Goal: Information Seeking & Learning: Learn about a topic

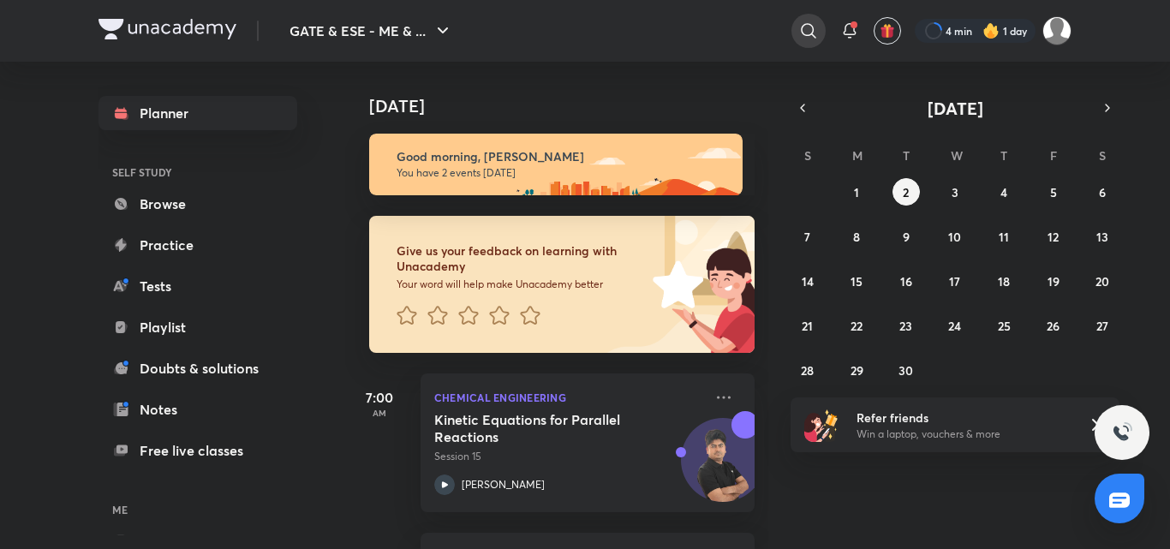
click at [813, 25] on icon at bounding box center [808, 31] width 21 height 21
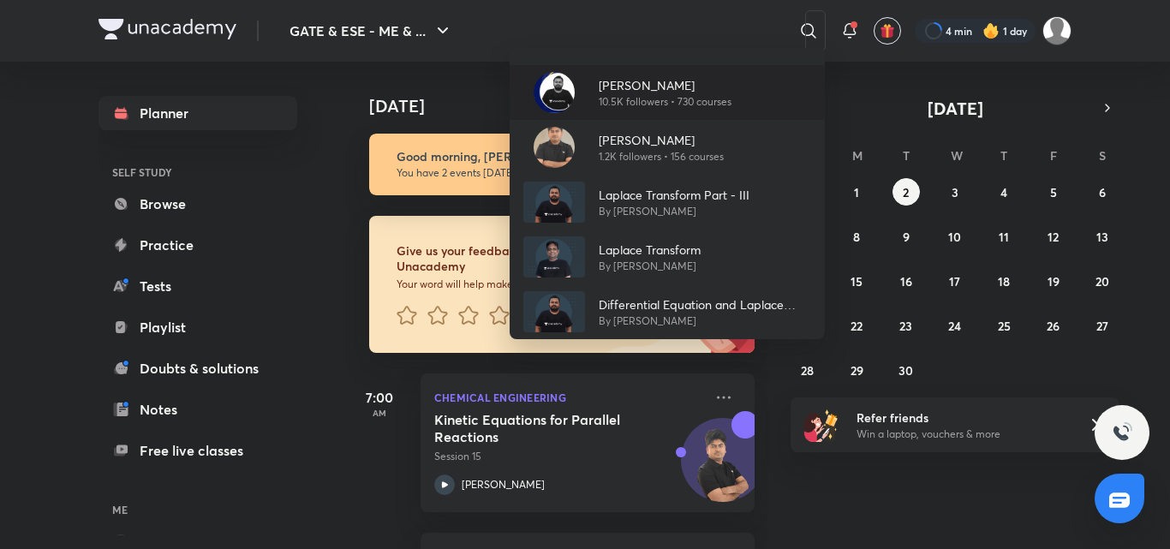
click at [648, 88] on p "[PERSON_NAME]" at bounding box center [665, 85] width 133 height 18
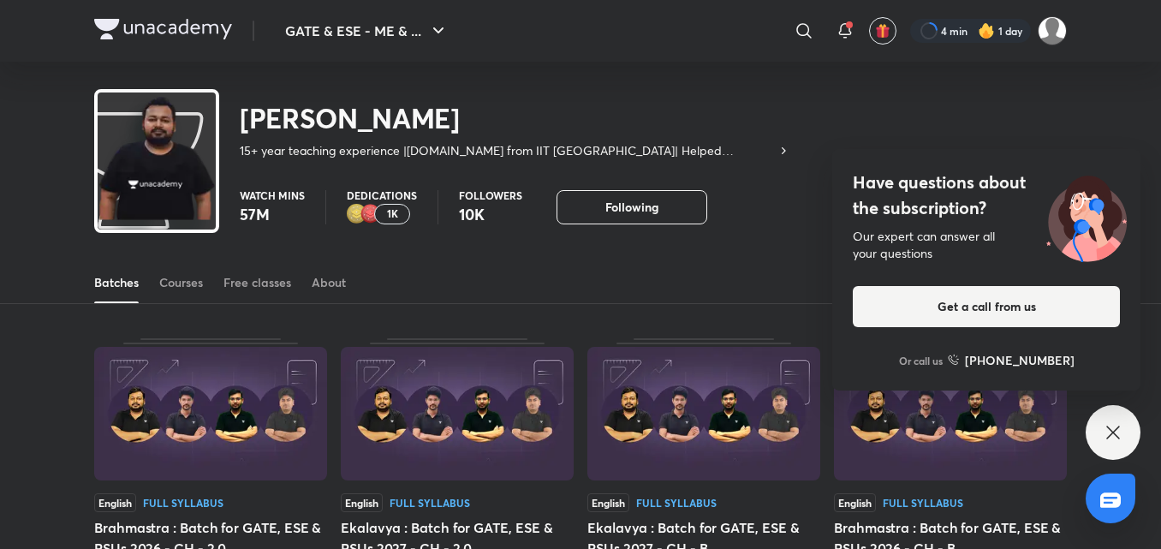
click at [647, 88] on div "[PERSON_NAME] 15+ year teaching experience |[DOMAIN_NAME] from IIT [GEOGRAPHIC_…" at bounding box center [580, 117] width 973 height 111
click at [646, 88] on div "[PERSON_NAME] 15+ year teaching experience |[DOMAIN_NAME] from IIT [GEOGRAPHIC_…" at bounding box center [580, 117] width 973 height 111
click at [196, 290] on div "Courses" at bounding box center [181, 282] width 44 height 17
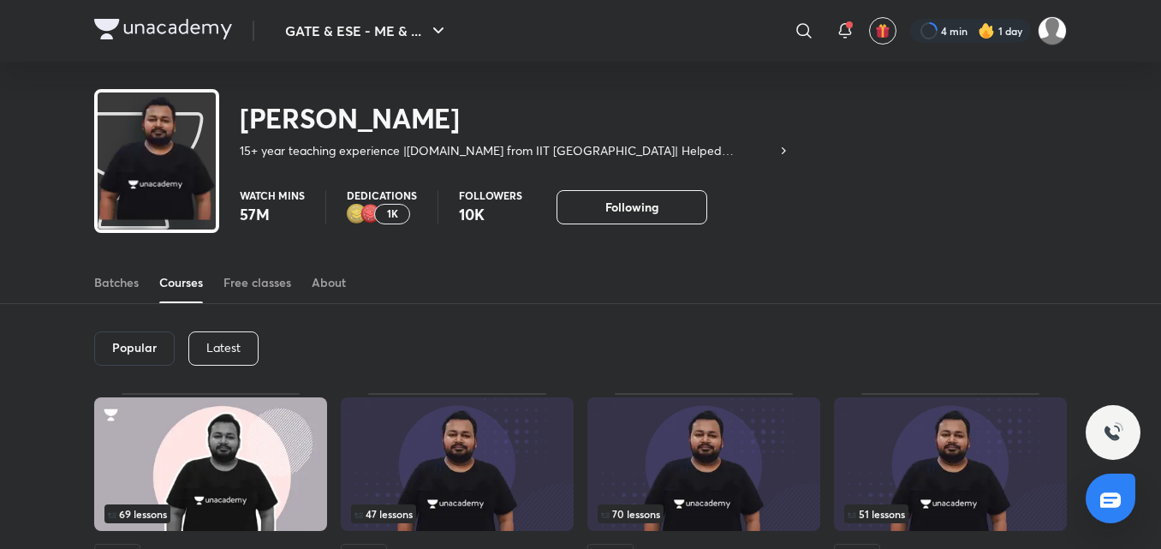
click at [216, 346] on p "Latest" at bounding box center [223, 348] width 34 height 14
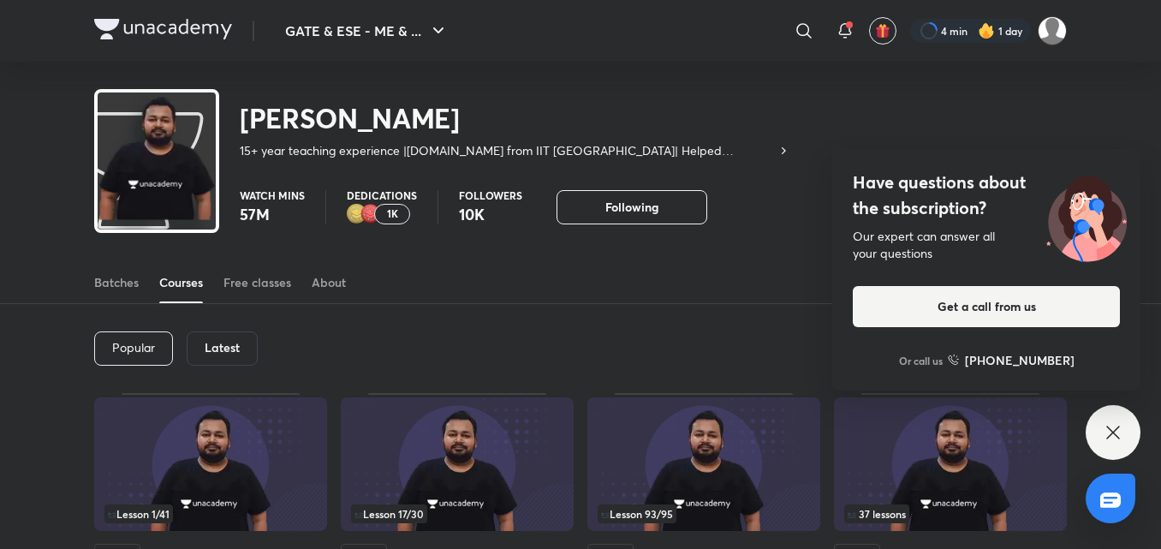
click at [218, 337] on div "Latest" at bounding box center [222, 348] width 71 height 34
click at [224, 337] on div "Latest" at bounding box center [222, 348] width 71 height 34
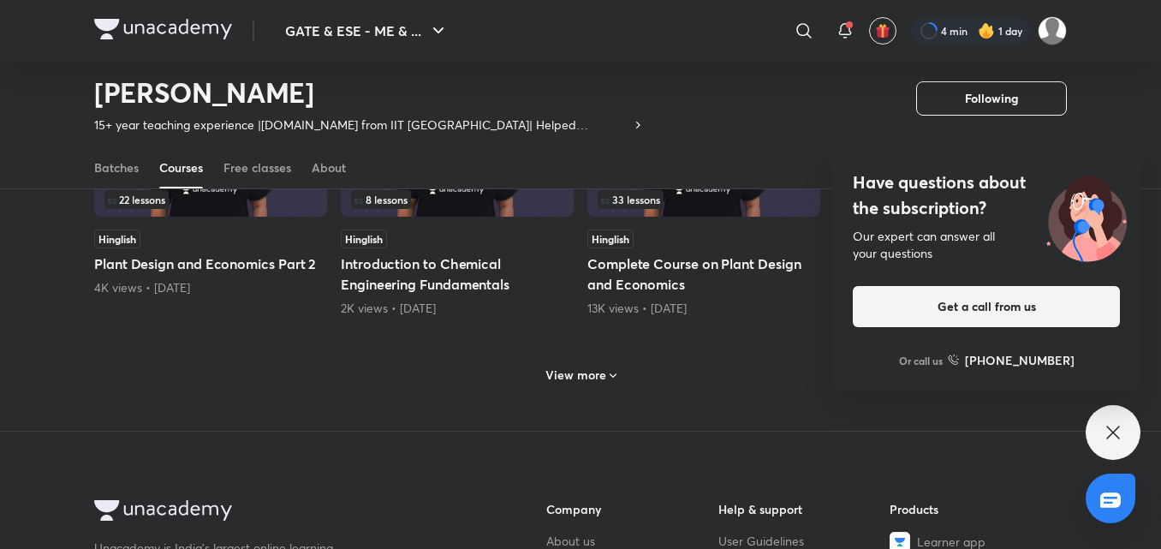
scroll to position [897, 0]
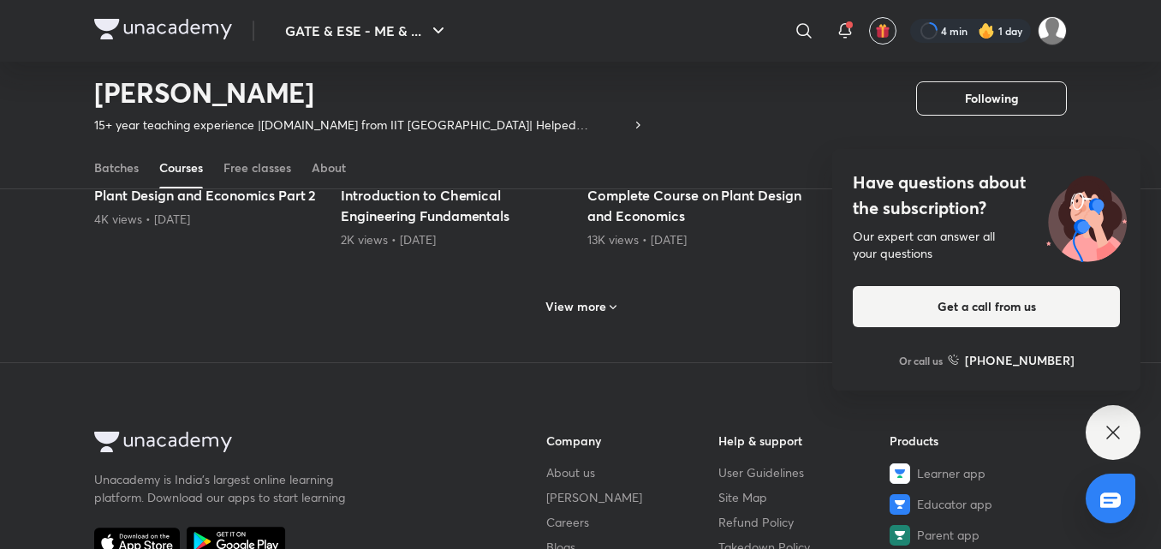
click at [596, 307] on h6 "View more" at bounding box center [575, 306] width 61 height 17
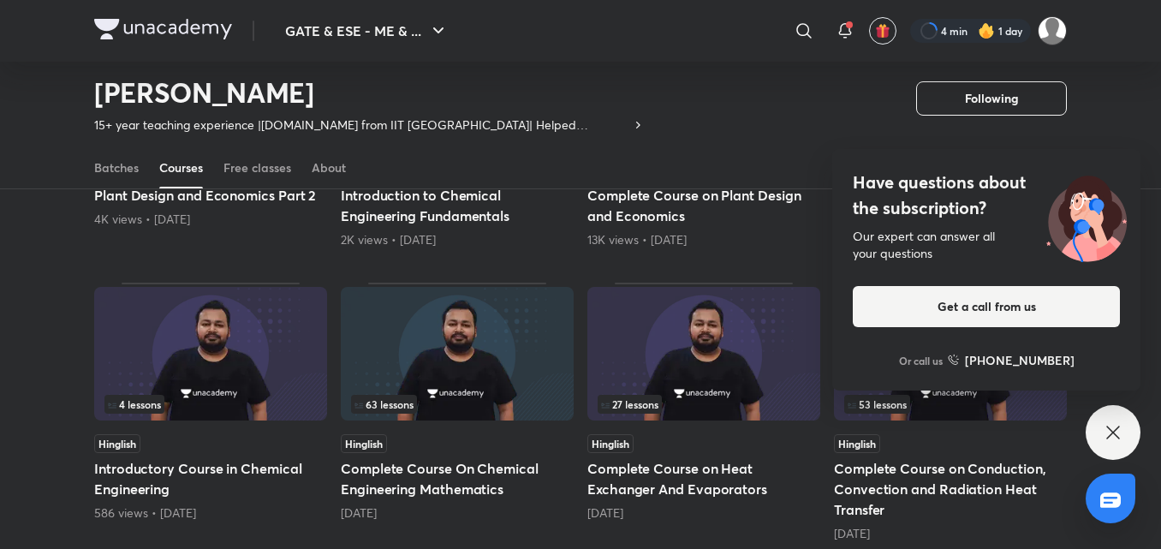
click at [1119, 423] on icon at bounding box center [1113, 432] width 21 height 21
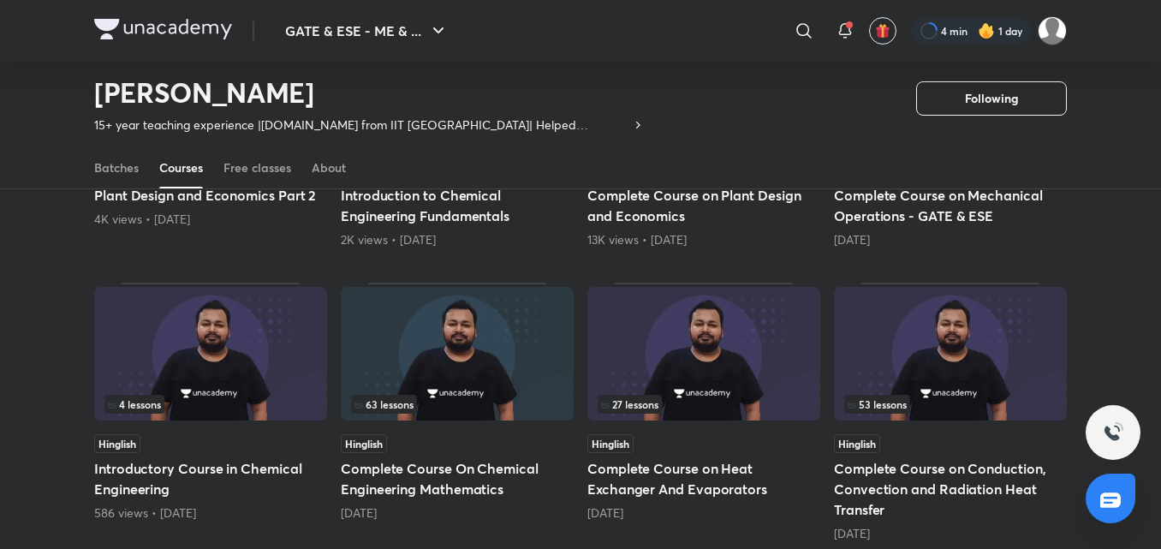
scroll to position [932, 0]
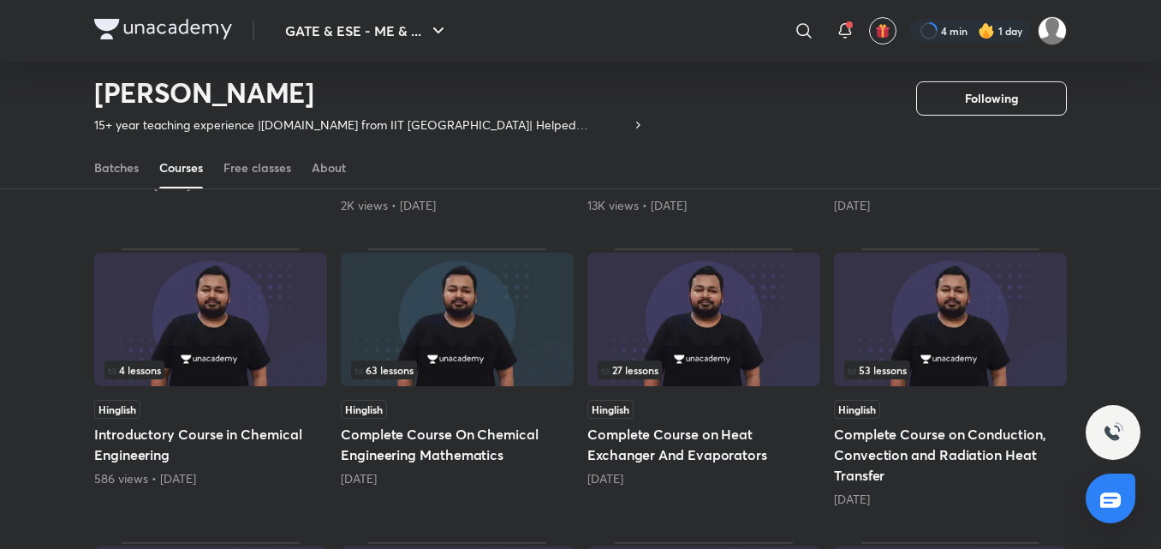
click at [491, 345] on img at bounding box center [457, 320] width 233 height 134
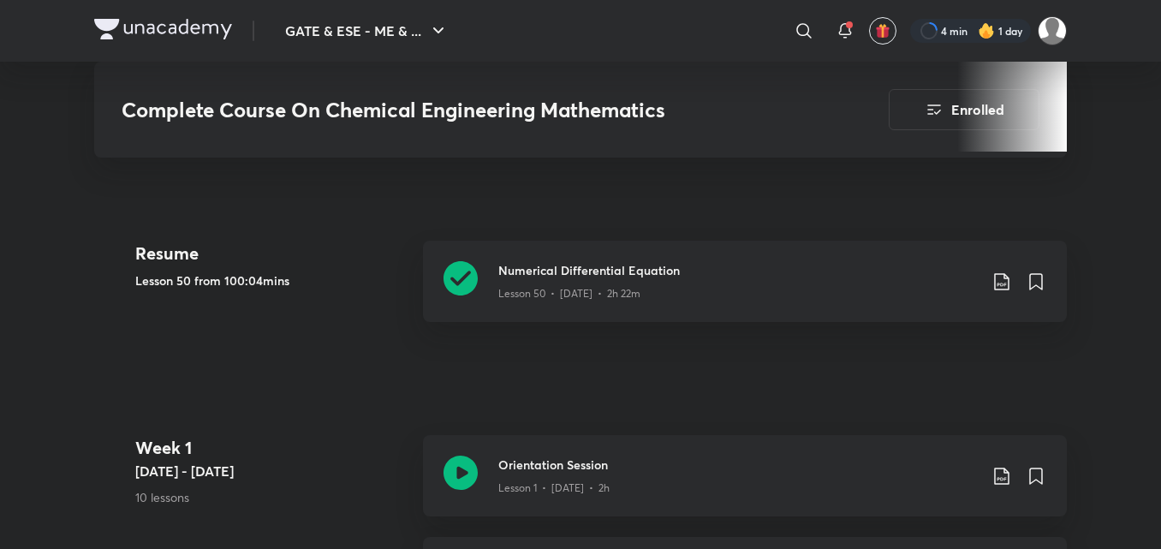
scroll to position [822, 0]
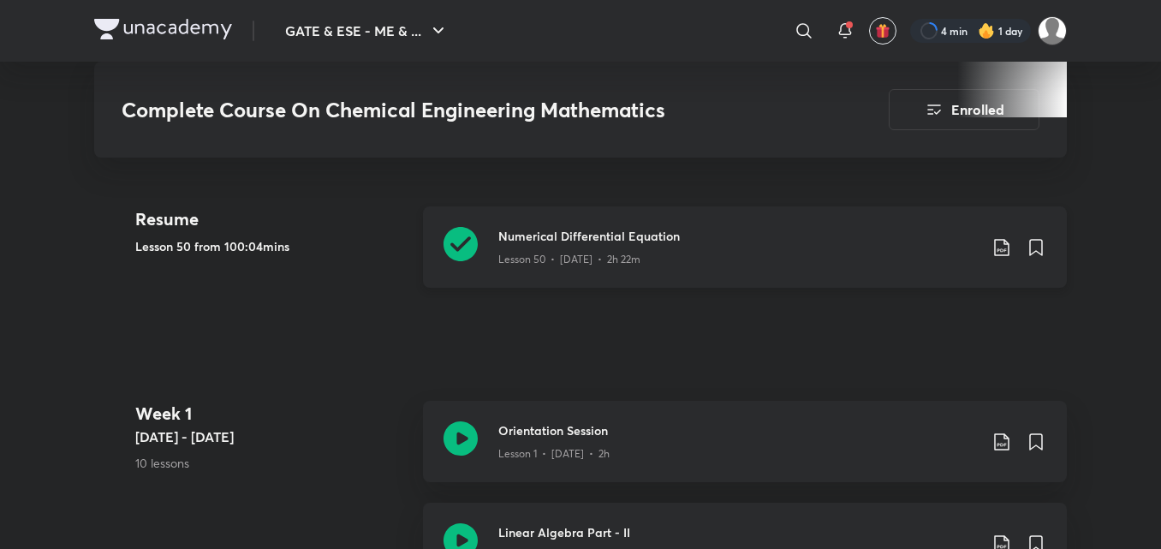
click at [1000, 243] on icon at bounding box center [1002, 247] width 21 height 21
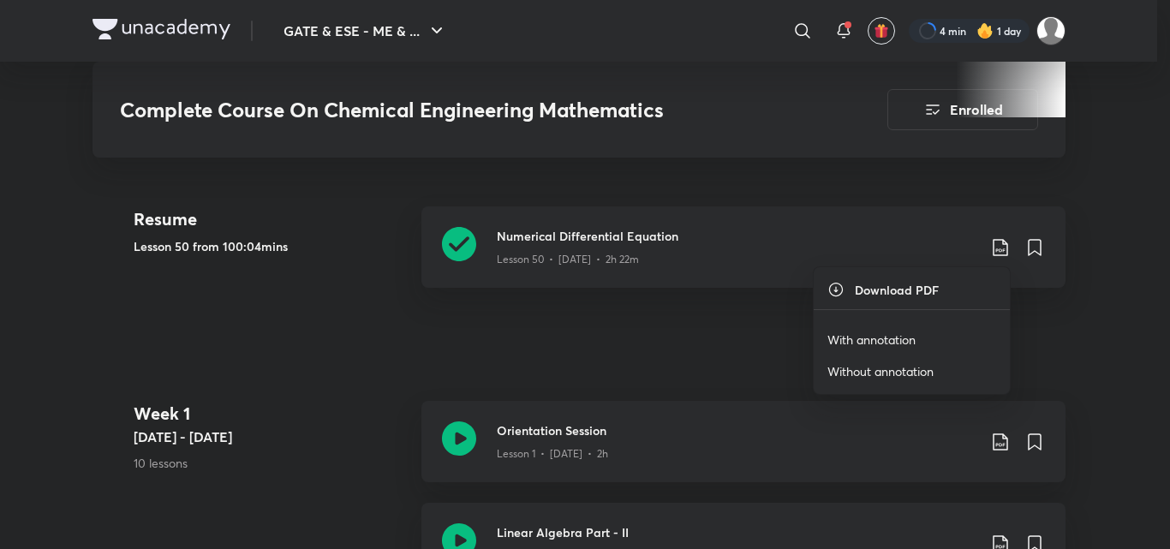
click at [872, 342] on p "With annotation" at bounding box center [871, 340] width 88 height 18
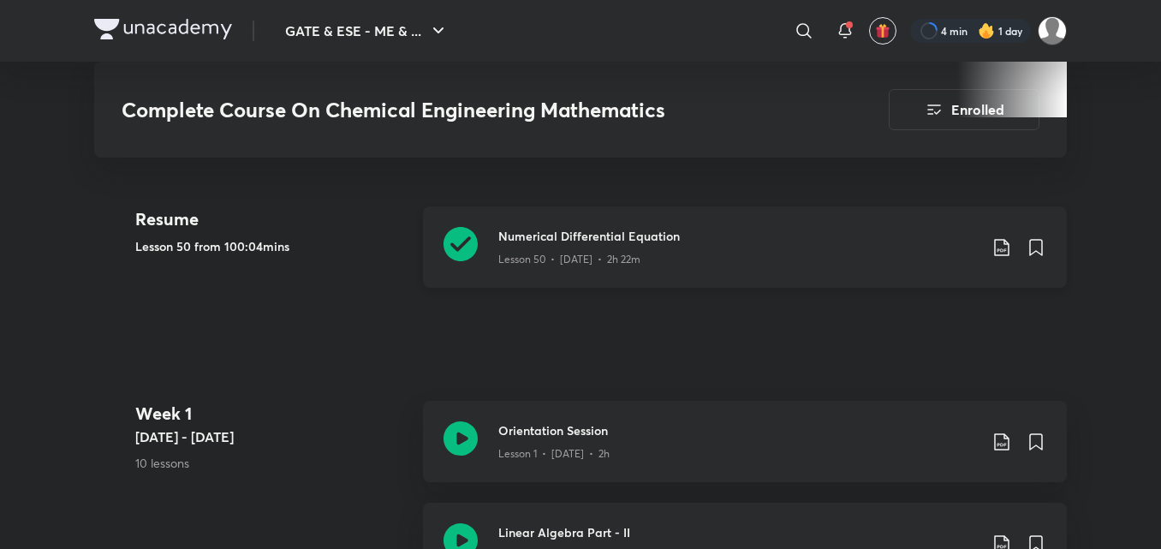
click at [461, 242] on icon at bounding box center [461, 244] width 34 height 34
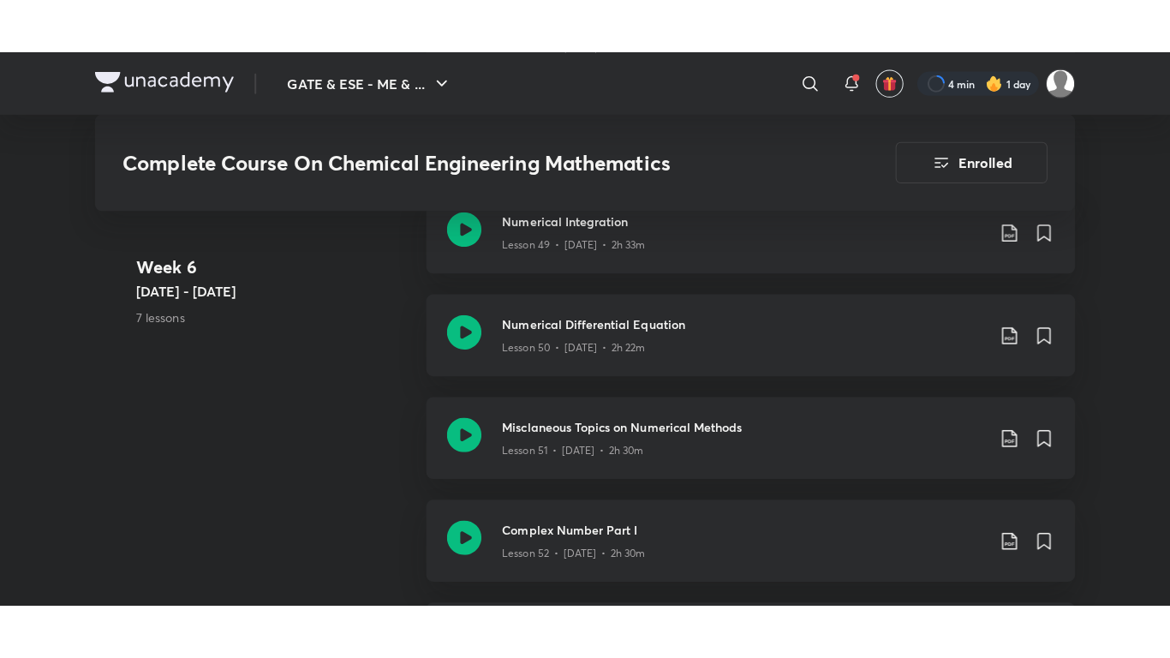
scroll to position [6577, 0]
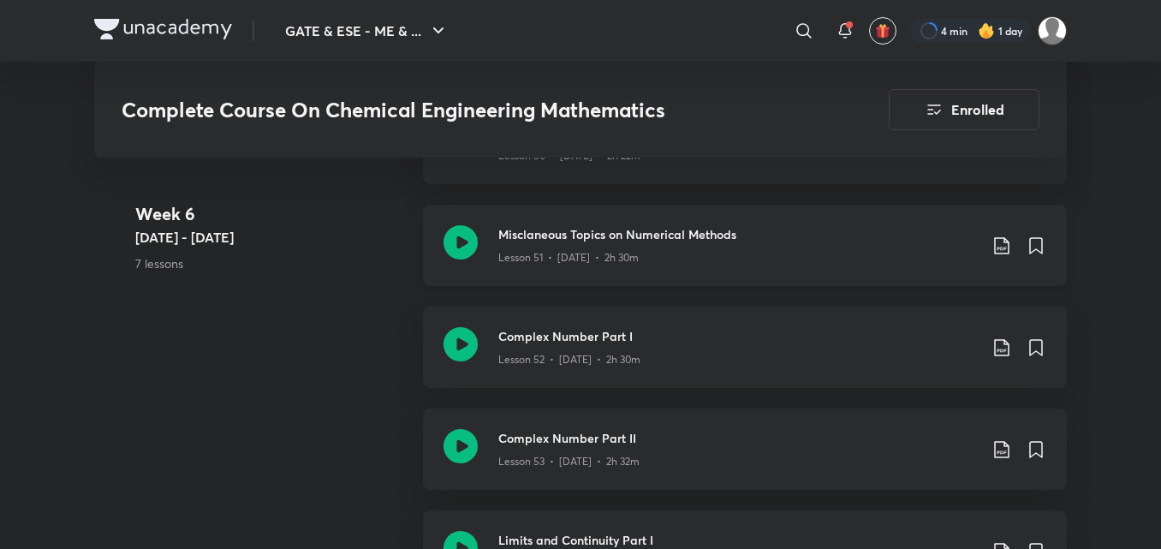
click at [1003, 243] on icon at bounding box center [1002, 245] width 21 height 21
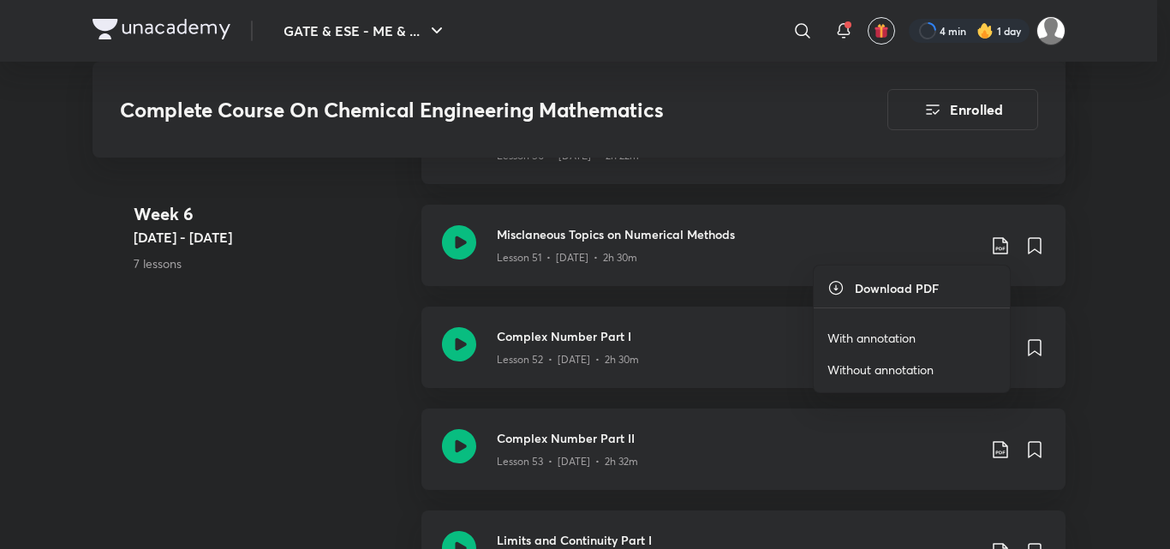
click at [868, 338] on p "With annotation" at bounding box center [871, 338] width 88 height 18
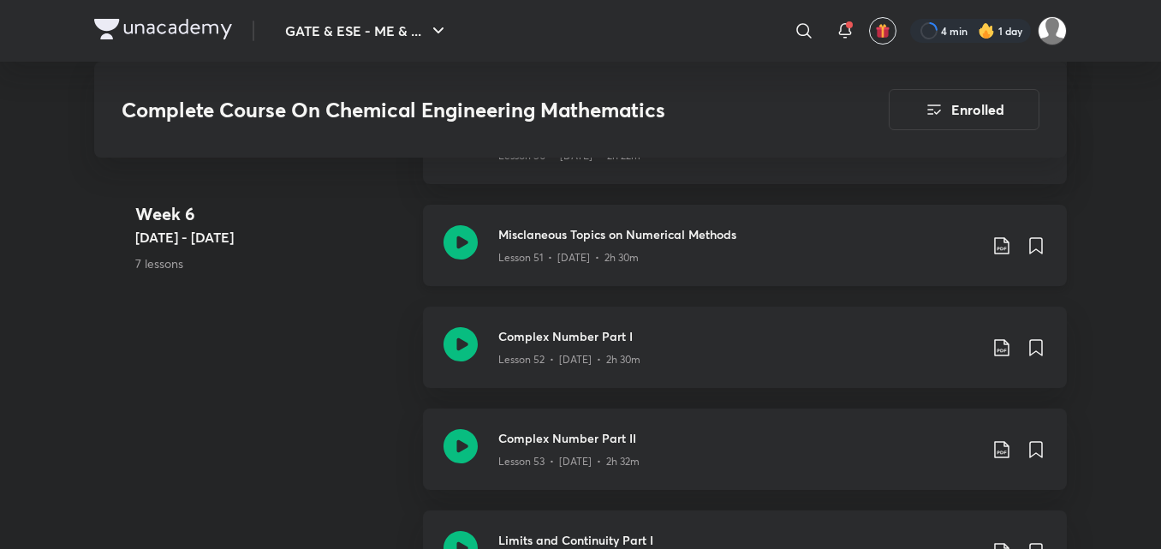
click at [468, 239] on icon at bounding box center [461, 242] width 34 height 34
